Goal: Information Seeking & Learning: Learn about a topic

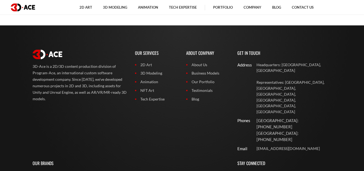
scroll to position [2131, 0]
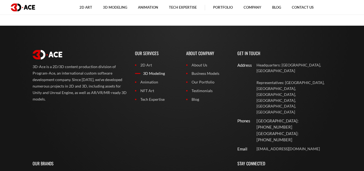
click at [150, 74] on link "3D Modeling" at bounding box center [156, 73] width 43 height 6
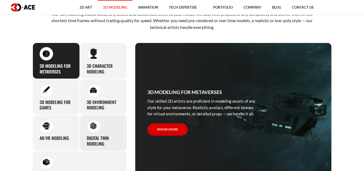
scroll to position [211, 0]
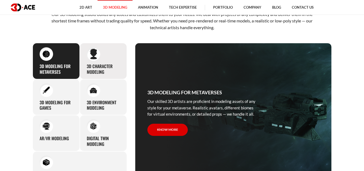
click at [102, 58] on div "3D character modeling We are fond of making memorable characters that captivate…" at bounding box center [103, 61] width 47 height 36
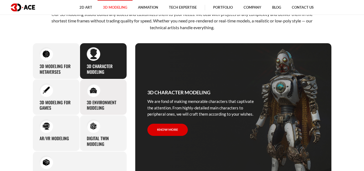
click at [95, 79] on div "3D environment modeling You can count on our profound experience of designing g…" at bounding box center [103, 97] width 47 height 36
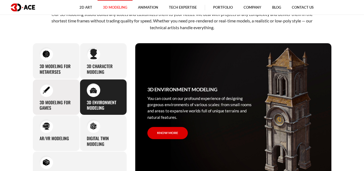
click at [71, 91] on div "3D modeling for games The eye-catching 3D characters, assets, and environments …" at bounding box center [56, 97] width 47 height 36
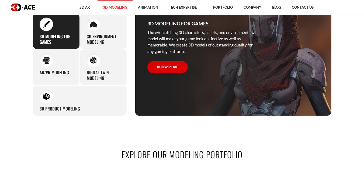
scroll to position [277, 0]
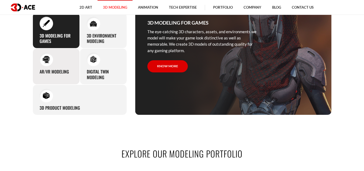
click at [66, 74] on h3 "AR/VR modeling" at bounding box center [54, 72] width 29 height 6
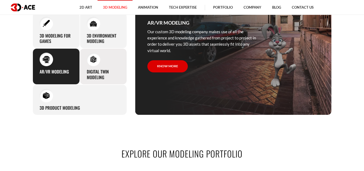
click at [92, 69] on h3 "Digital Twin modeling" at bounding box center [103, 74] width 33 height 11
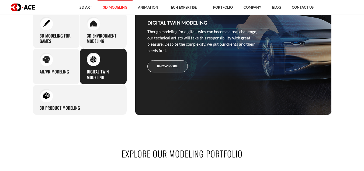
click at [165, 61] on link "Know more" at bounding box center [167, 66] width 40 height 12
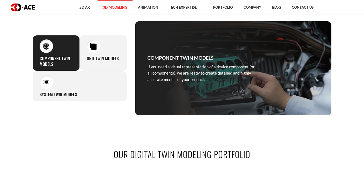
scroll to position [233, 0]
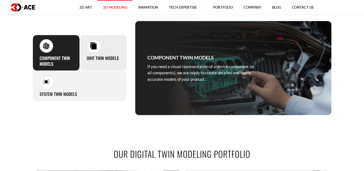
click at [104, 47] on div "Unit Twin Models Equipped with a profound knowledge of how various devices, the…" at bounding box center [103, 53] width 47 height 36
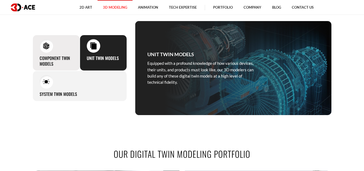
click at [56, 52] on div "Component Twin Models If you need a visual representation of a device component…" at bounding box center [56, 53] width 47 height 36
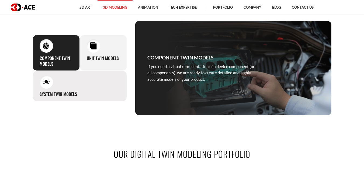
click at [55, 93] on h3 "System Twin Models" at bounding box center [58, 94] width 37 height 6
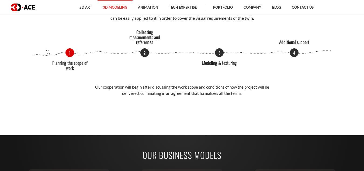
scroll to position [632, 0]
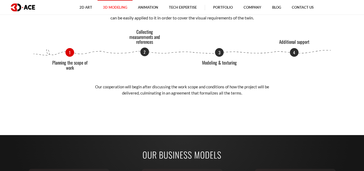
click at [143, 51] on p "2" at bounding box center [144, 51] width 9 height 9
click at [218, 54] on p "3" at bounding box center [219, 51] width 9 height 9
click at [292, 53] on p "4" at bounding box center [294, 51] width 9 height 9
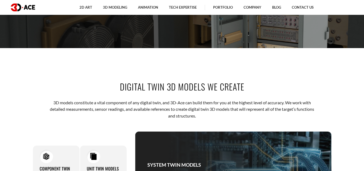
scroll to position [0, 0]
